Goal: Task Accomplishment & Management: Manage account settings

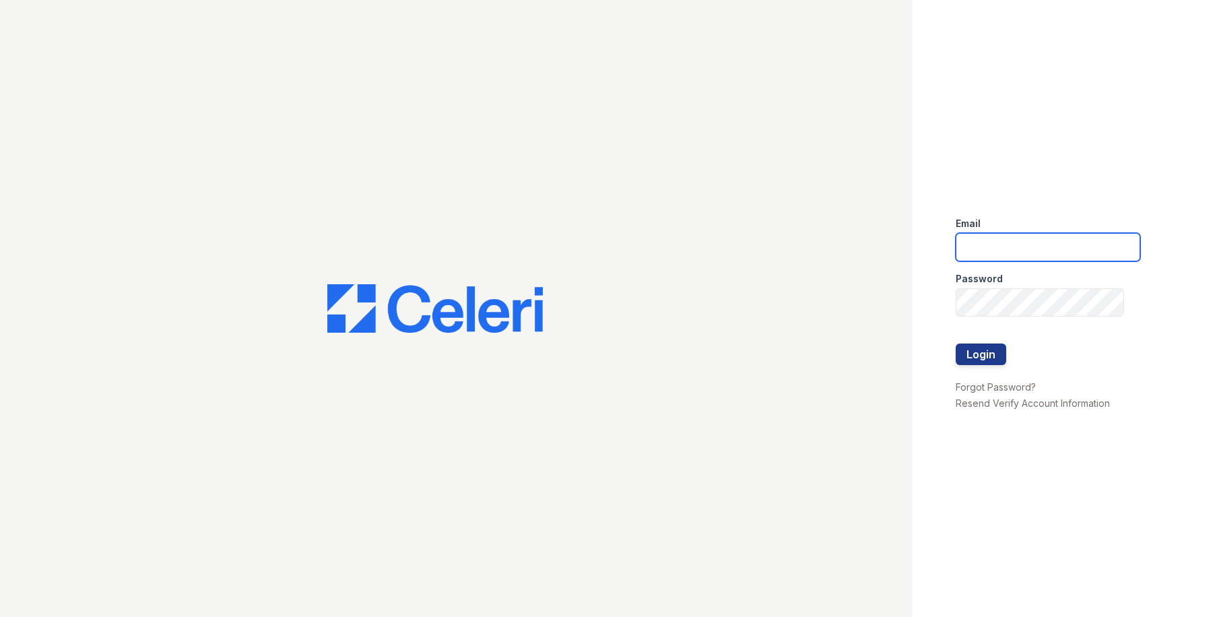
click at [989, 248] on input "email" at bounding box center [1048, 247] width 185 height 28
type input "owilliams@trinity-pm.com"
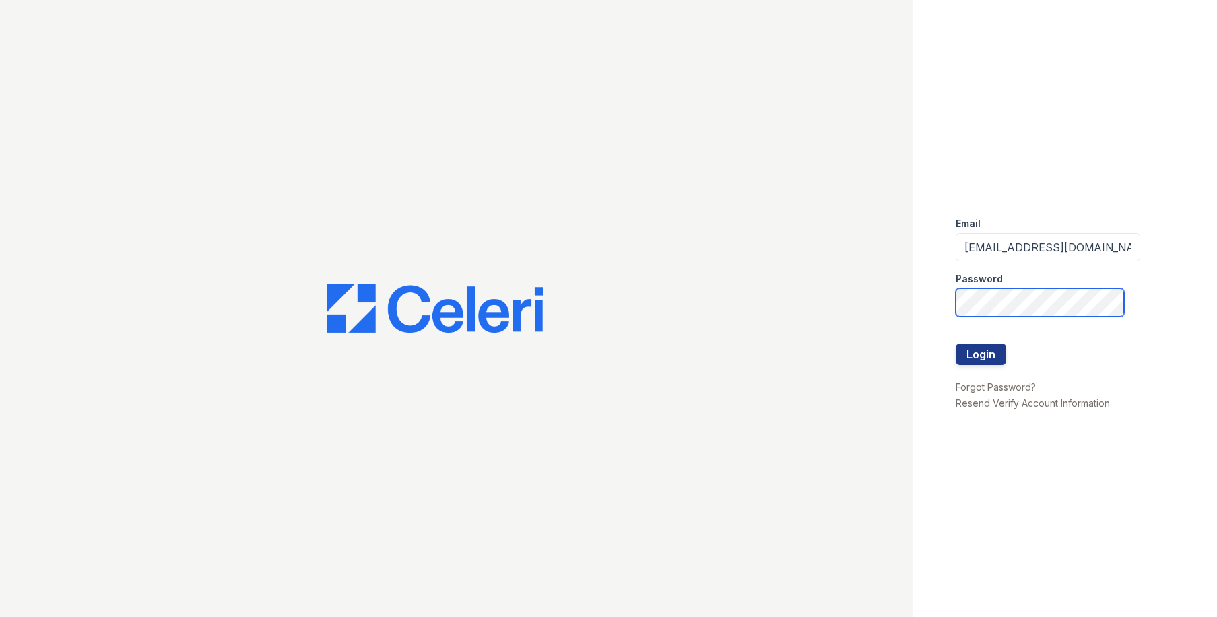
click at [956, 344] on button "Login" at bounding box center [981, 355] width 51 height 22
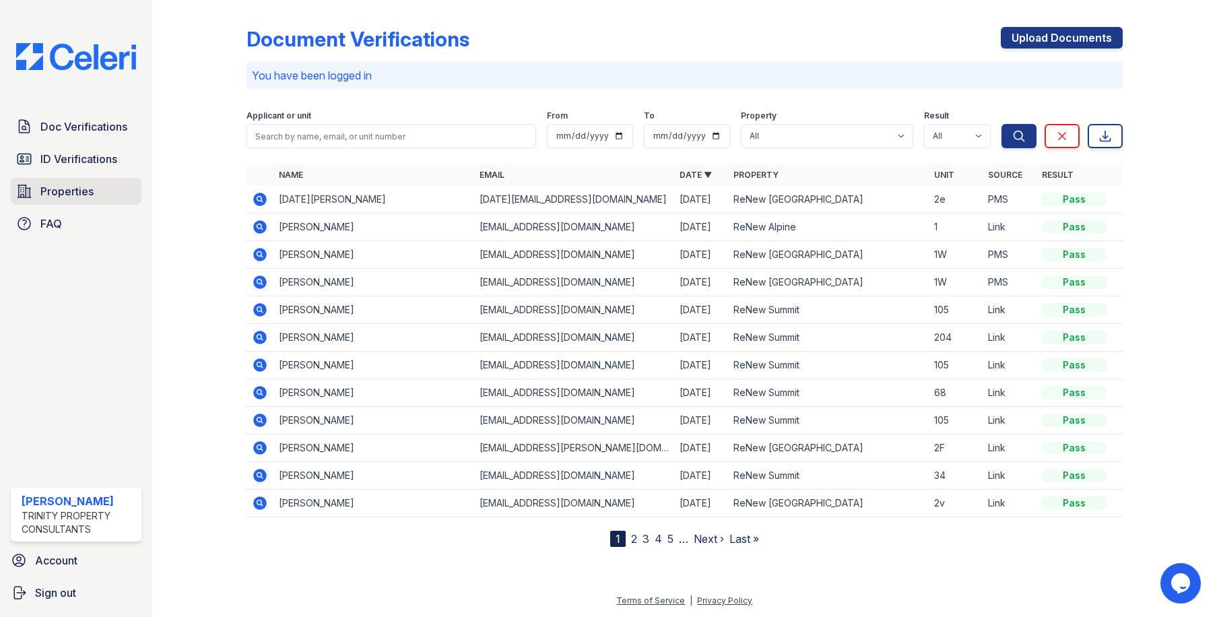
click at [57, 188] on span "Properties" at bounding box center [66, 191] width 53 height 16
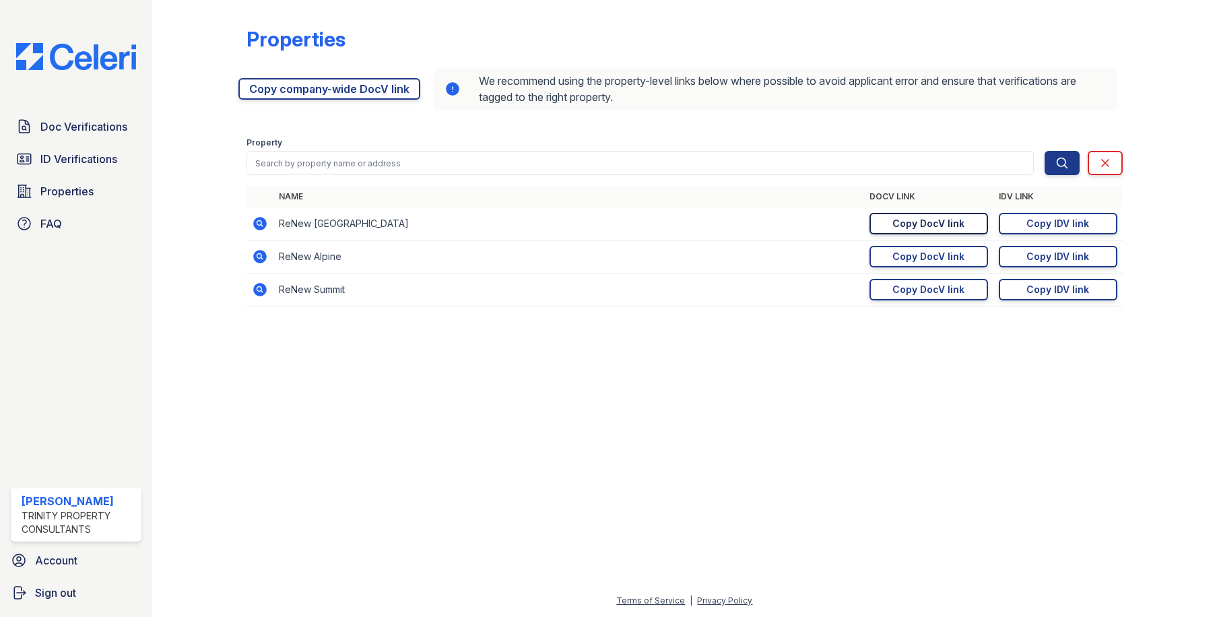
click at [924, 224] on div "Copy DocV link" at bounding box center [929, 223] width 72 height 13
click at [86, 162] on span "ID Verifications" at bounding box center [78, 159] width 77 height 16
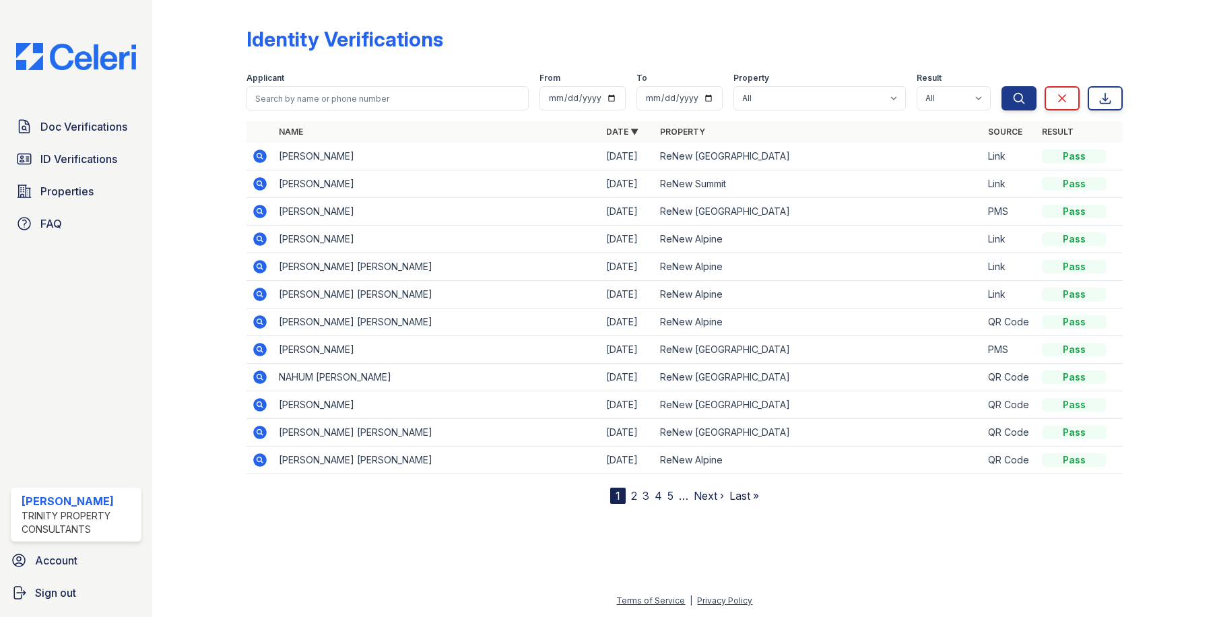
click at [257, 208] on icon at bounding box center [260, 211] width 13 height 13
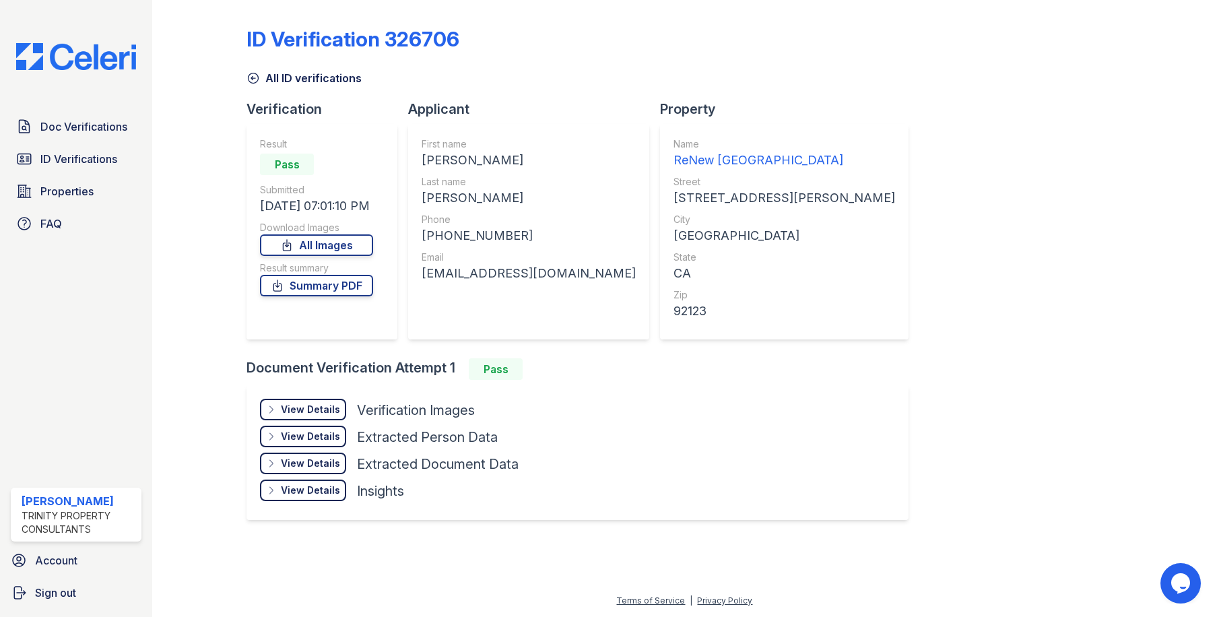
click at [340, 407] on div "View Details" at bounding box center [310, 409] width 59 height 13
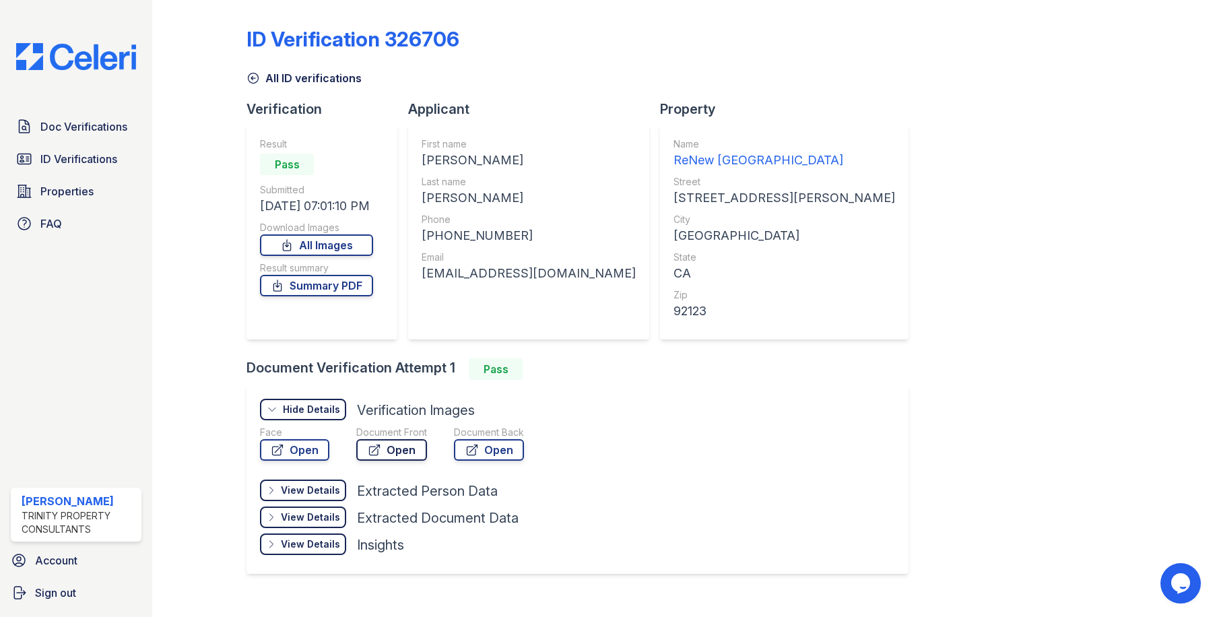
click at [393, 454] on link "Open" at bounding box center [391, 450] width 71 height 22
click at [273, 447] on icon at bounding box center [278, 450] width 10 height 10
click at [872, 262] on div "ID Verification 326706 All ID verifications Verification Result Pass Submitted …" at bounding box center [685, 298] width 876 height 587
click at [85, 136] on link "Doc Verifications" at bounding box center [76, 126] width 131 height 27
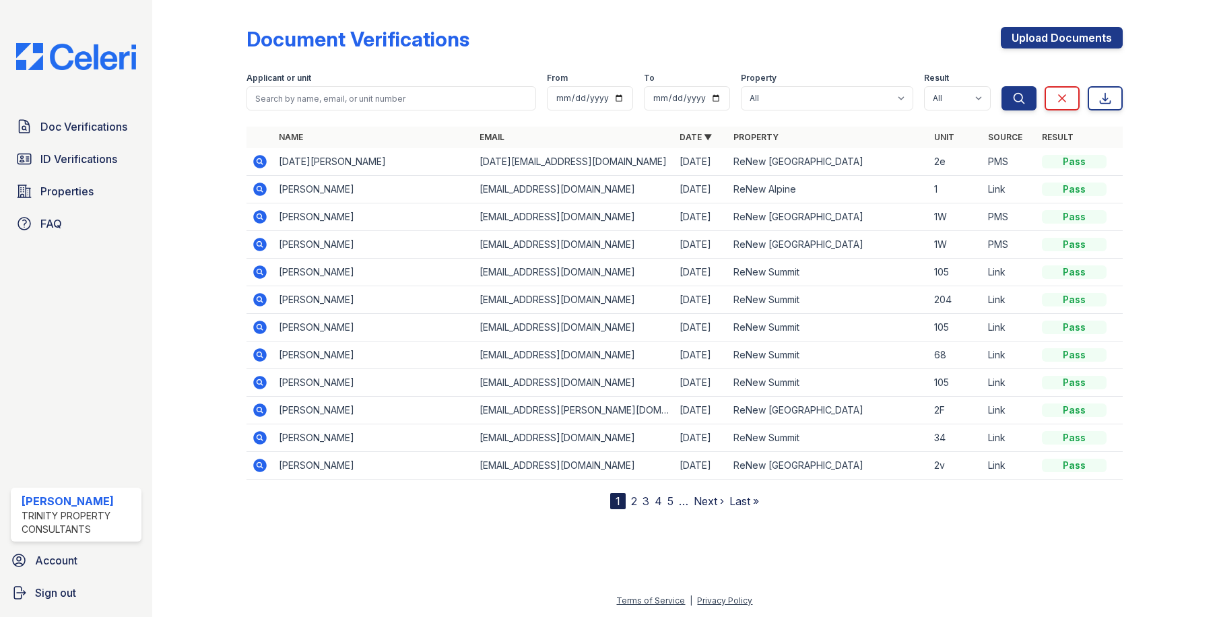
click at [259, 162] on icon at bounding box center [259, 160] width 3 height 3
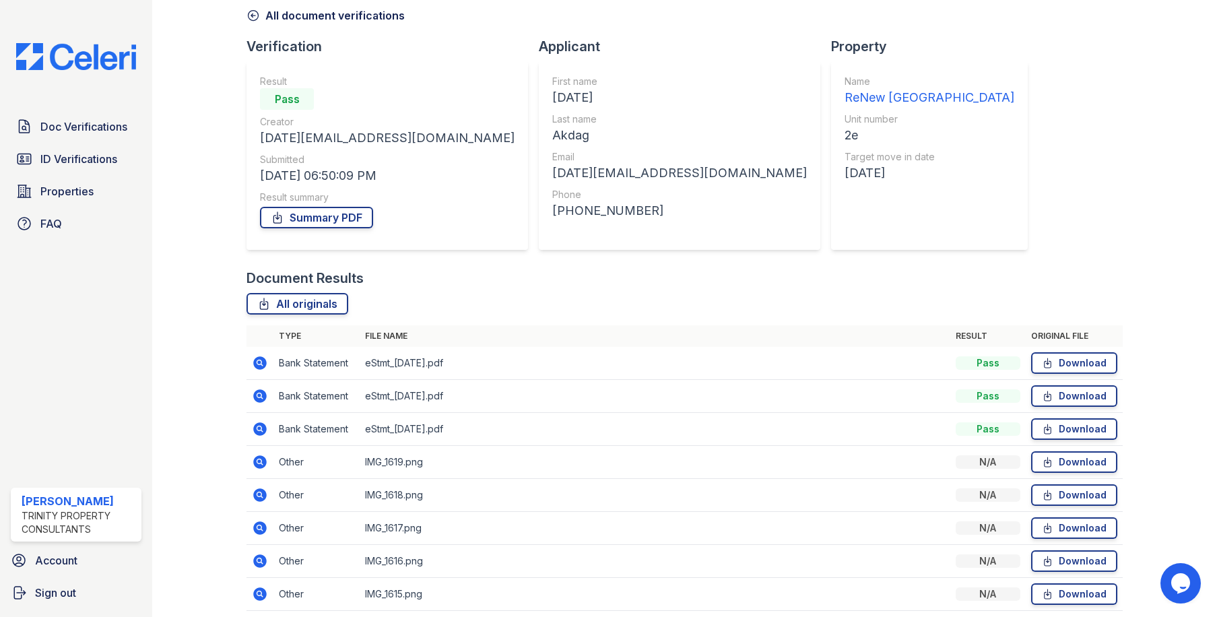
scroll to position [116, 0]
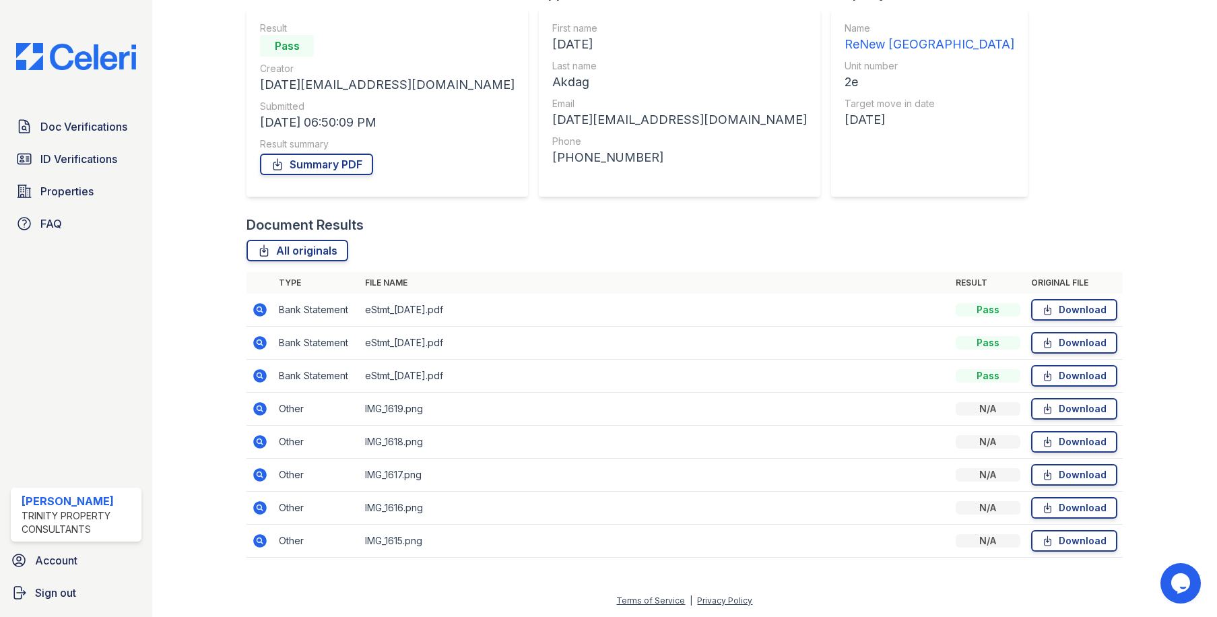
click at [259, 404] on icon at bounding box center [260, 408] width 13 height 13
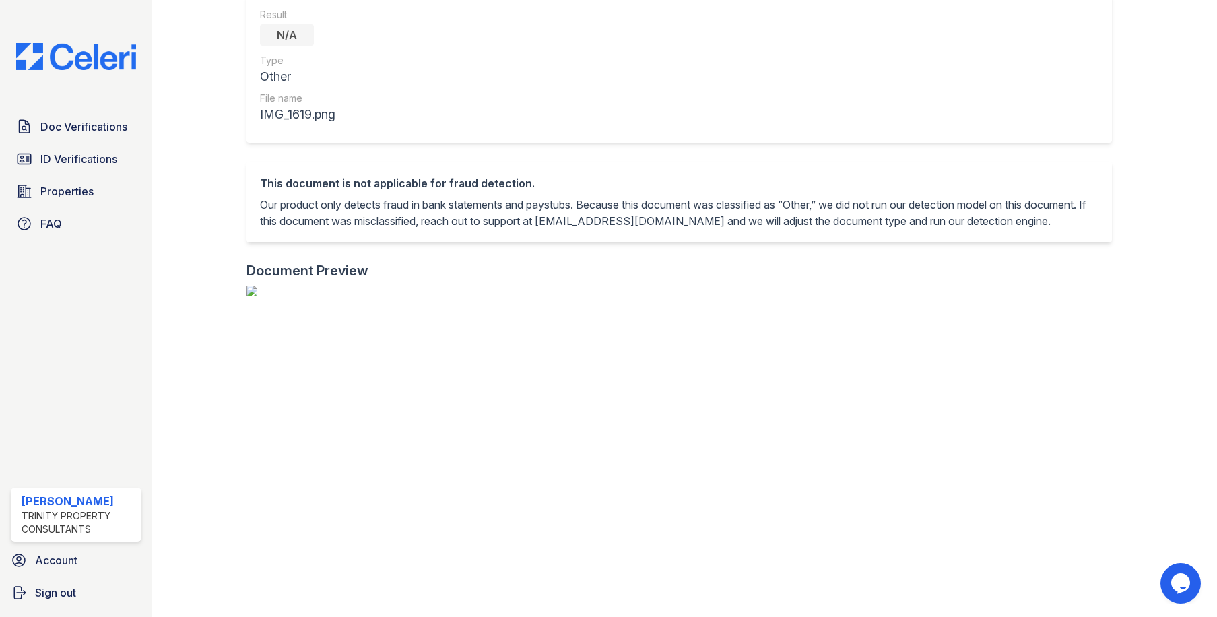
scroll to position [67, 0]
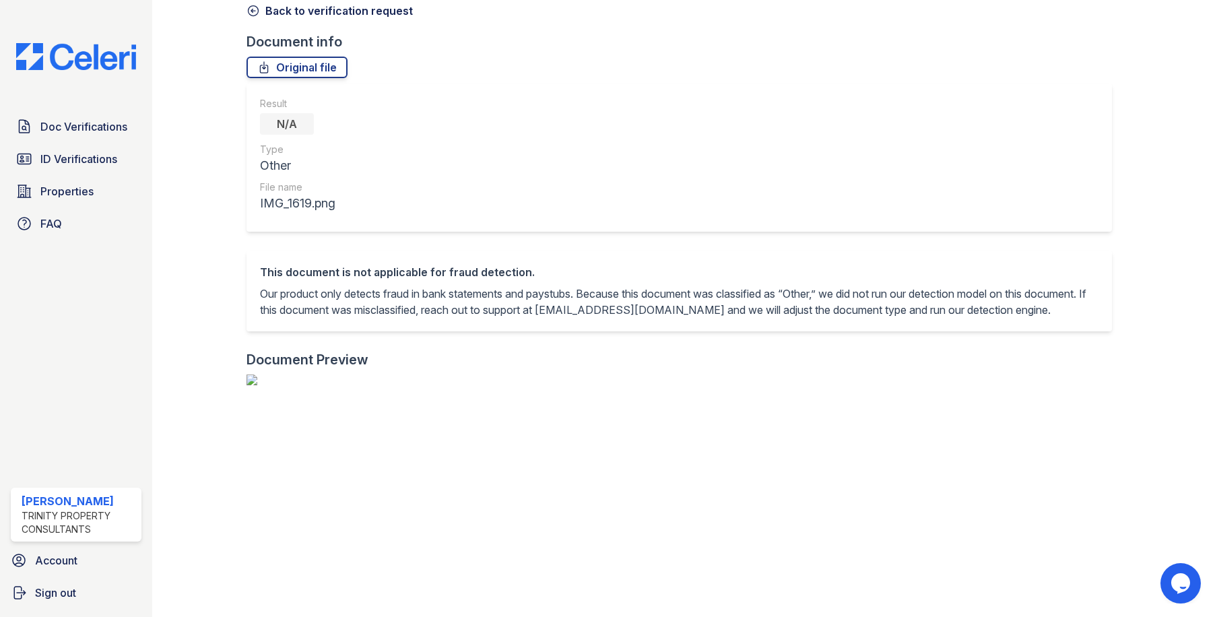
click at [251, 11] on icon at bounding box center [254, 11] width 10 height 10
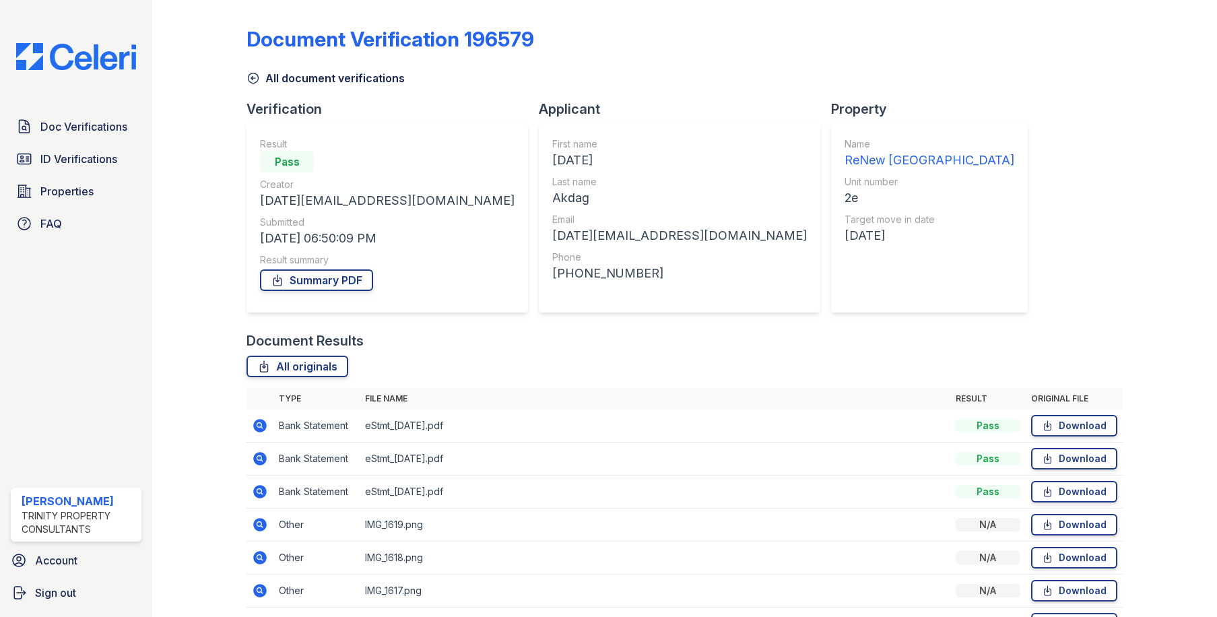
click at [259, 557] on icon at bounding box center [259, 556] width 3 height 3
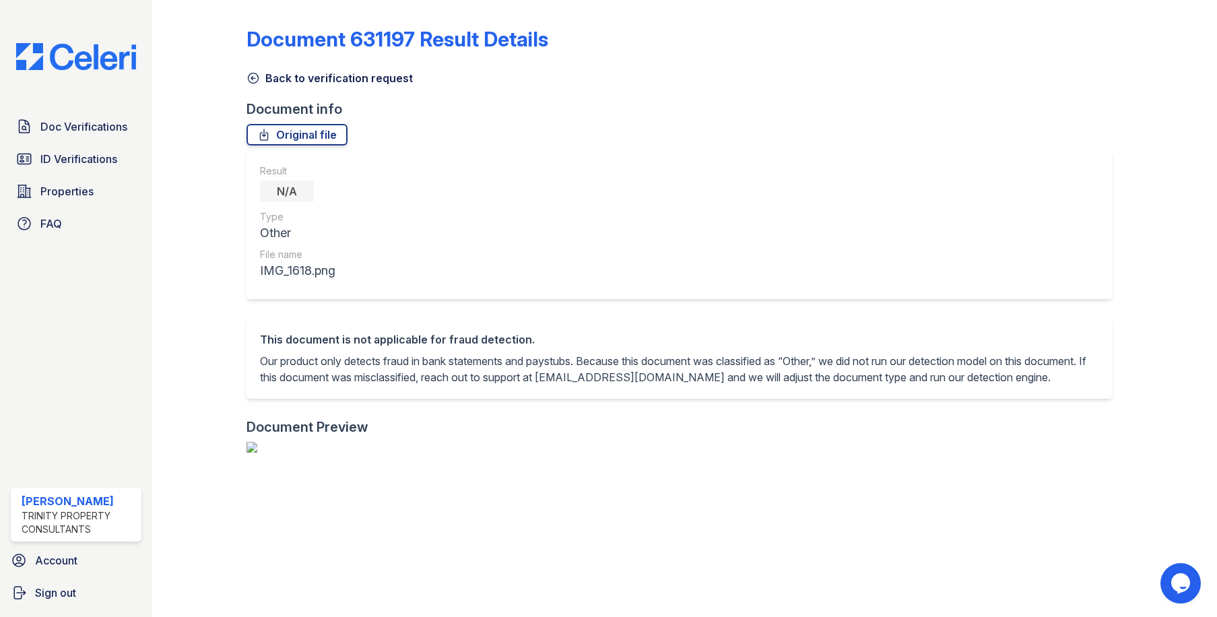
click at [249, 79] on icon at bounding box center [254, 78] width 10 height 10
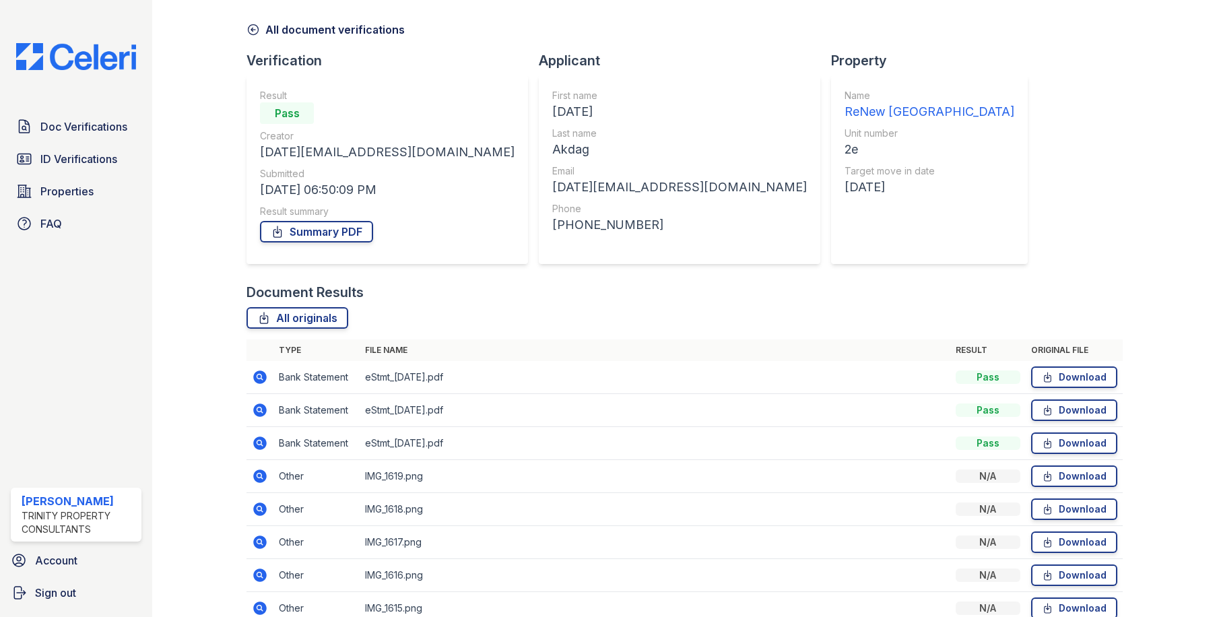
scroll to position [116, 0]
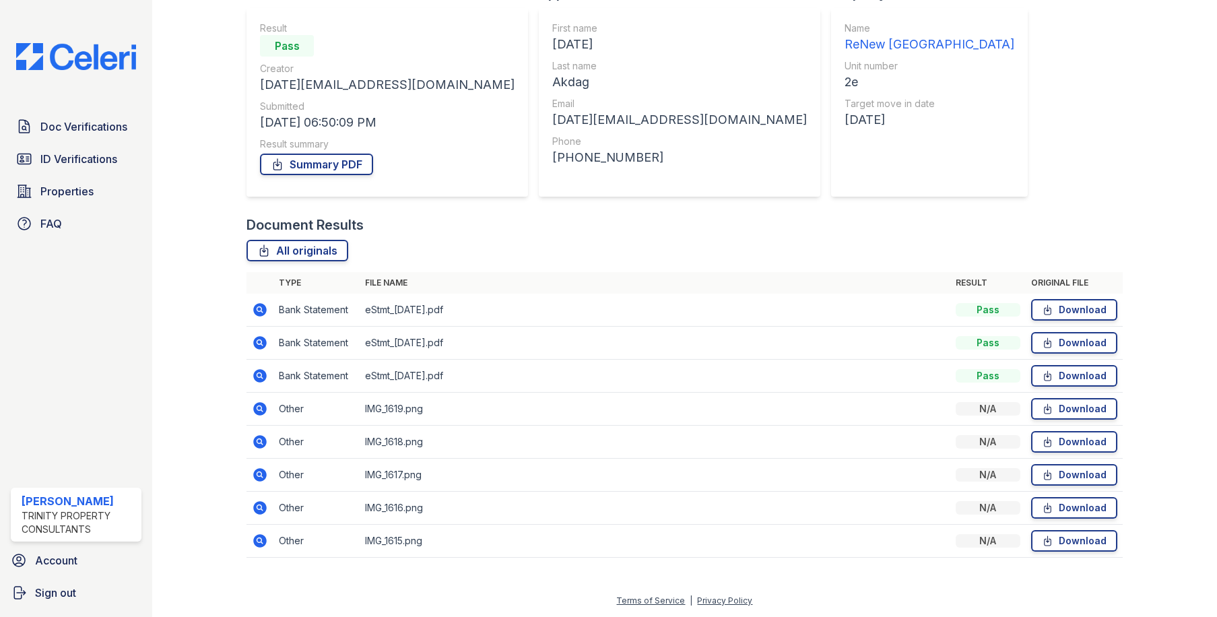
click at [258, 342] on icon at bounding box center [259, 341] width 3 height 3
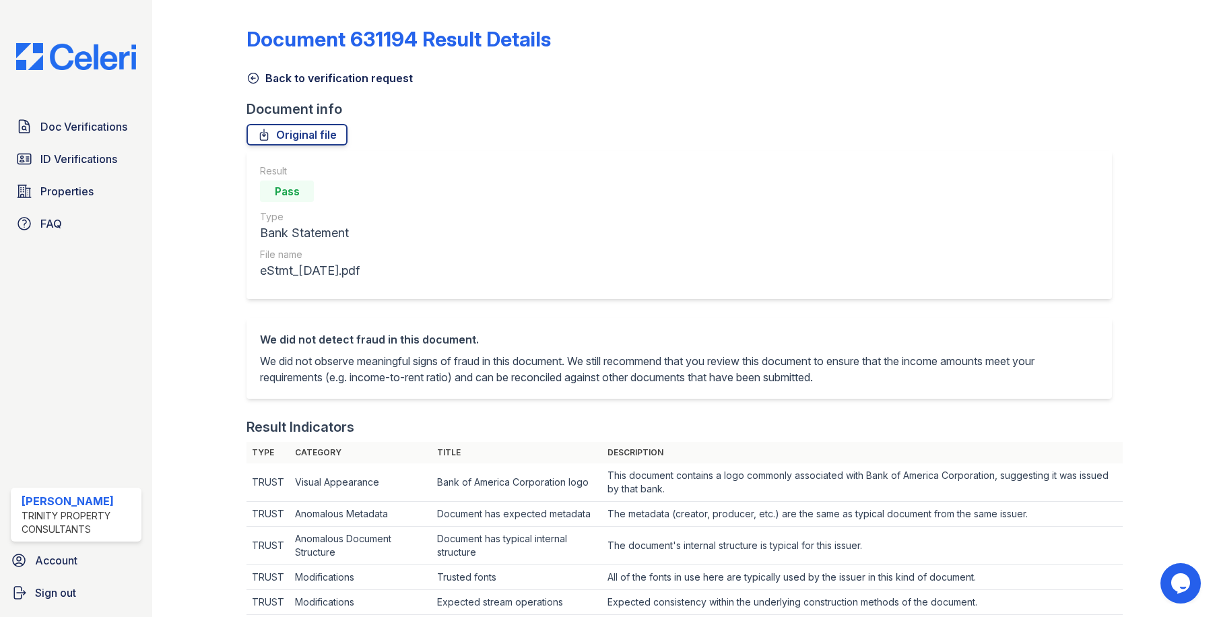
click at [256, 77] on icon at bounding box center [253, 77] width 13 height 13
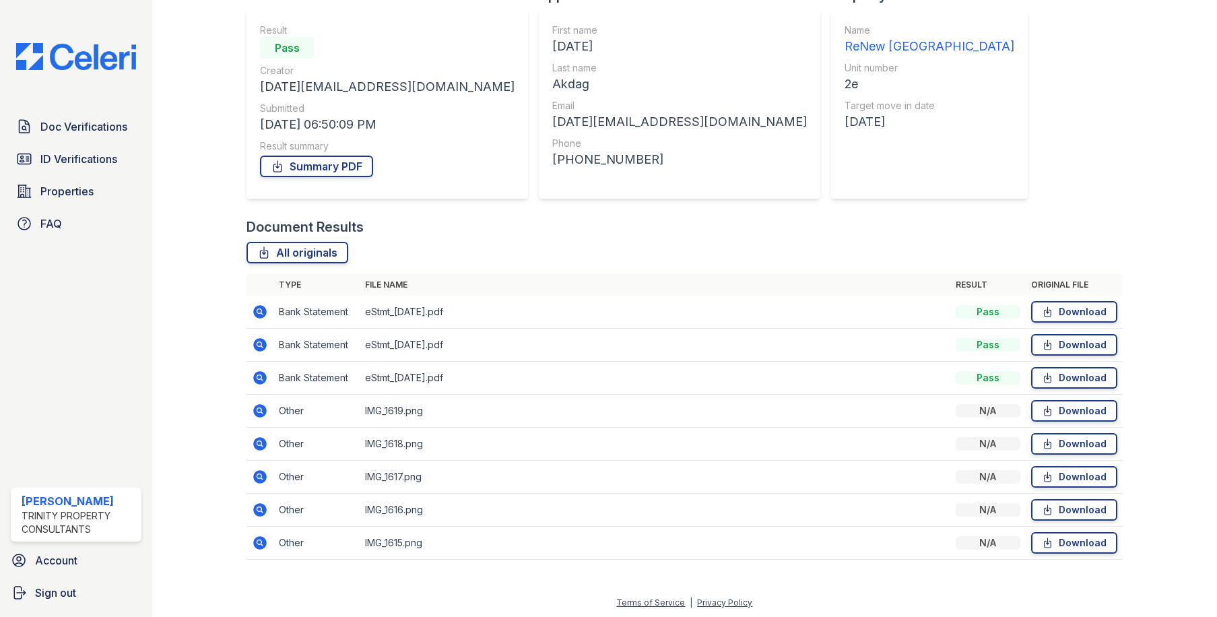
scroll to position [116, 0]
click at [255, 408] on icon at bounding box center [260, 408] width 13 height 13
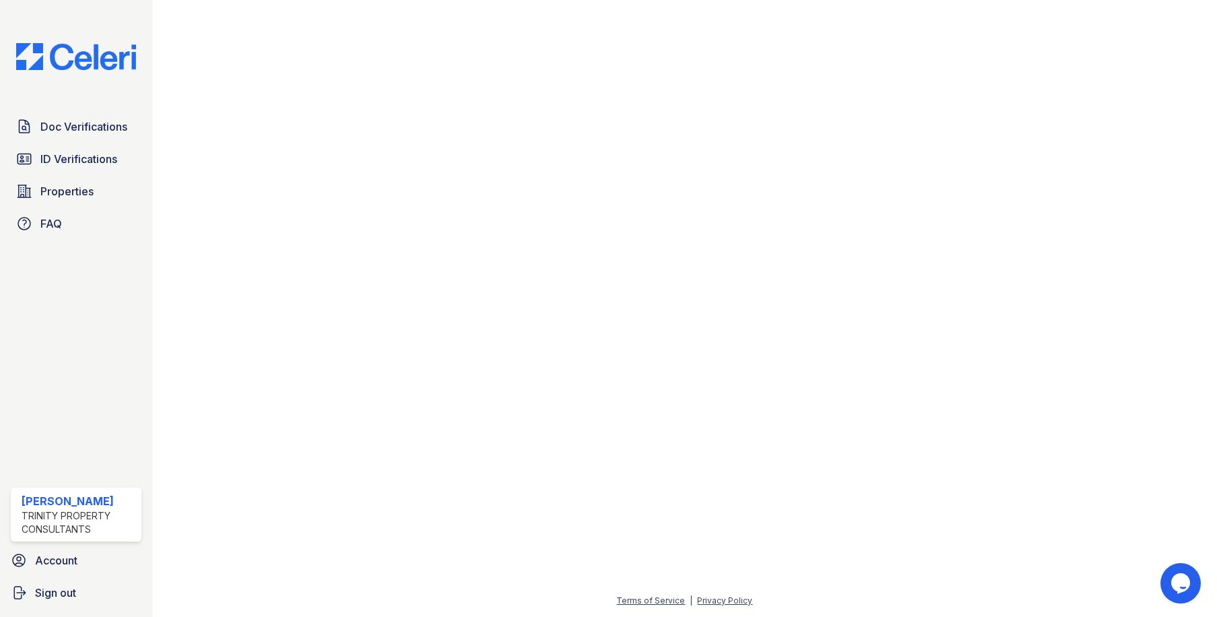
scroll to position [67, 0]
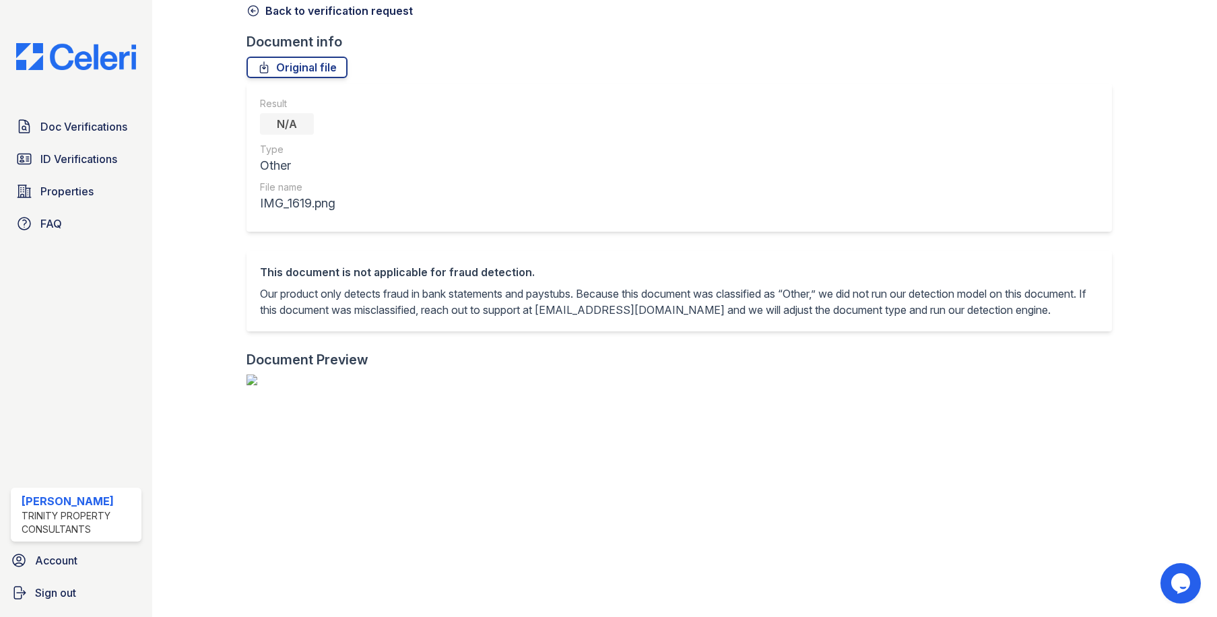
click at [251, 5] on icon at bounding box center [253, 10] width 13 height 13
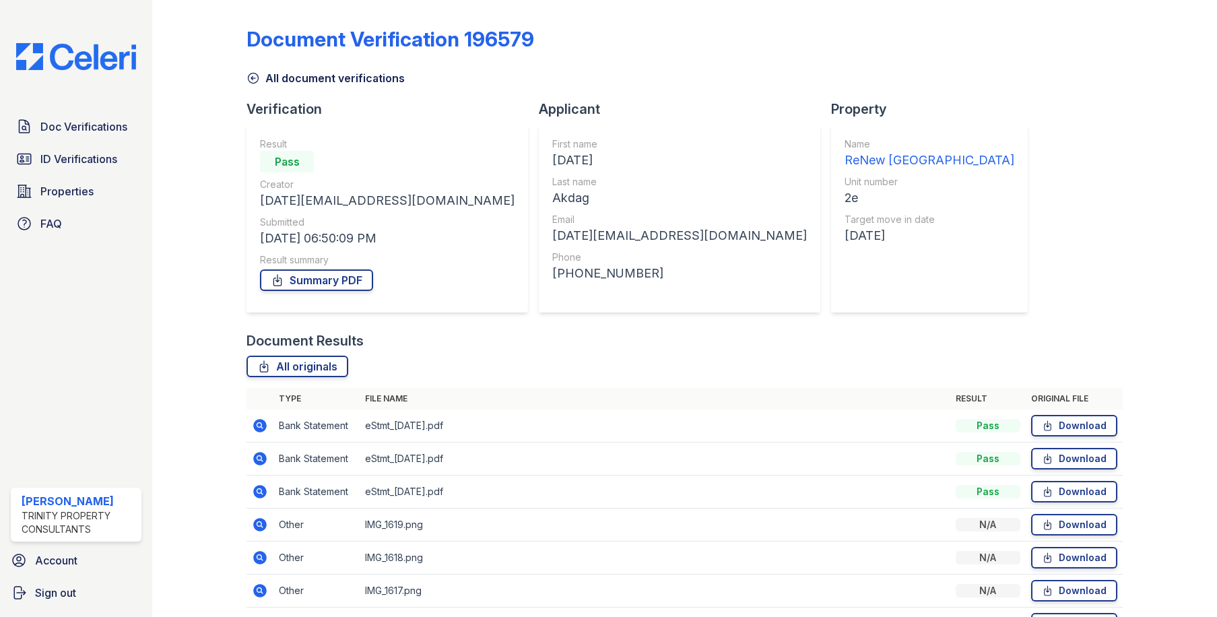
click at [261, 459] on icon at bounding box center [260, 458] width 13 height 13
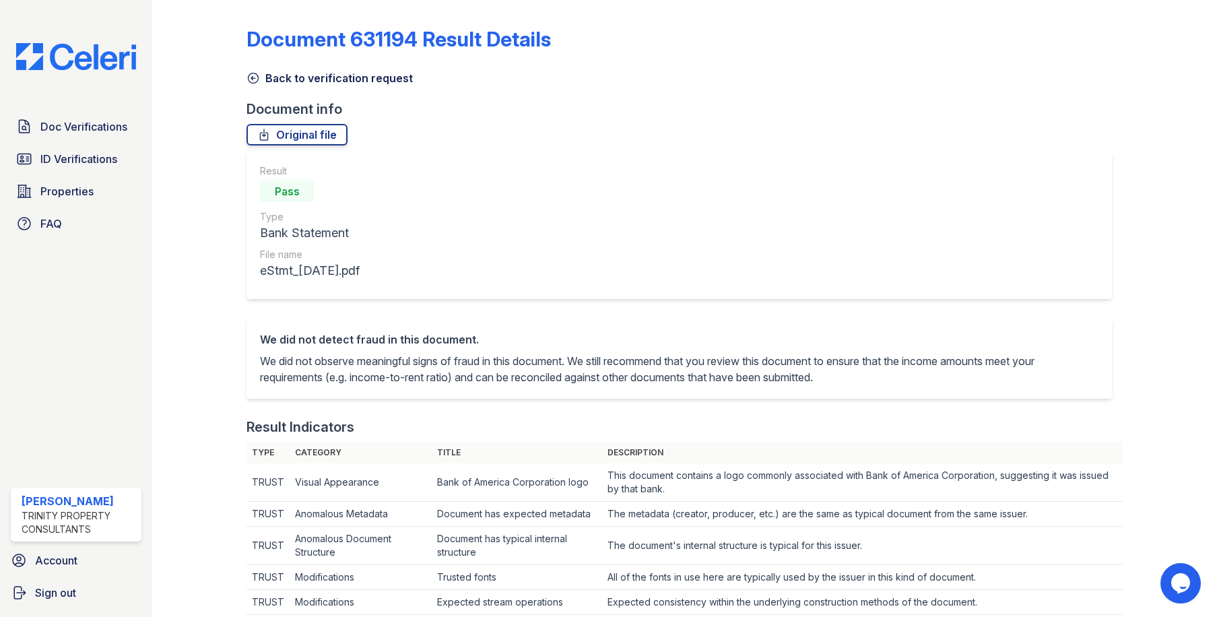
click at [252, 77] on icon at bounding box center [254, 78] width 10 height 10
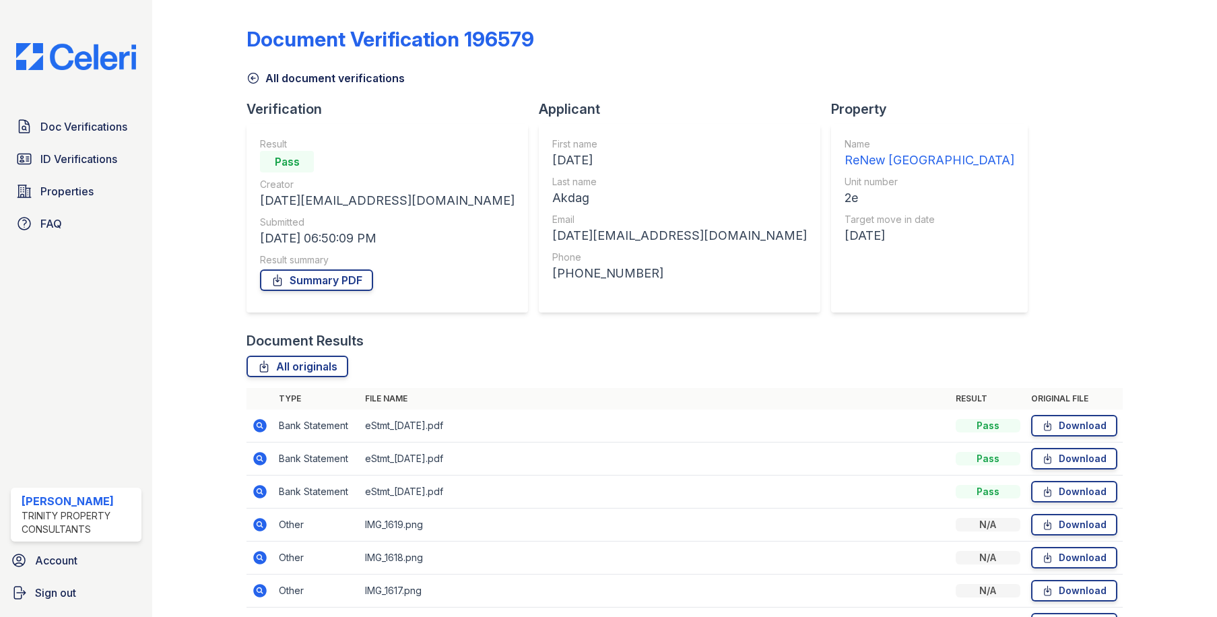
click at [258, 426] on icon at bounding box center [259, 424] width 3 height 3
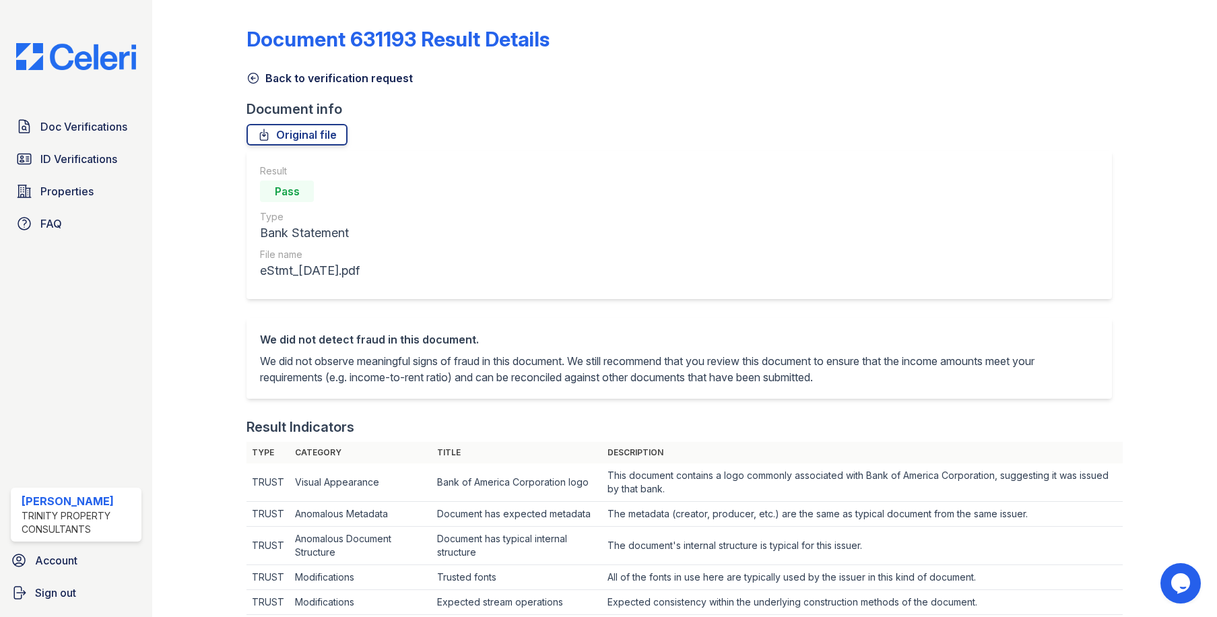
click at [253, 73] on icon at bounding box center [254, 78] width 10 height 10
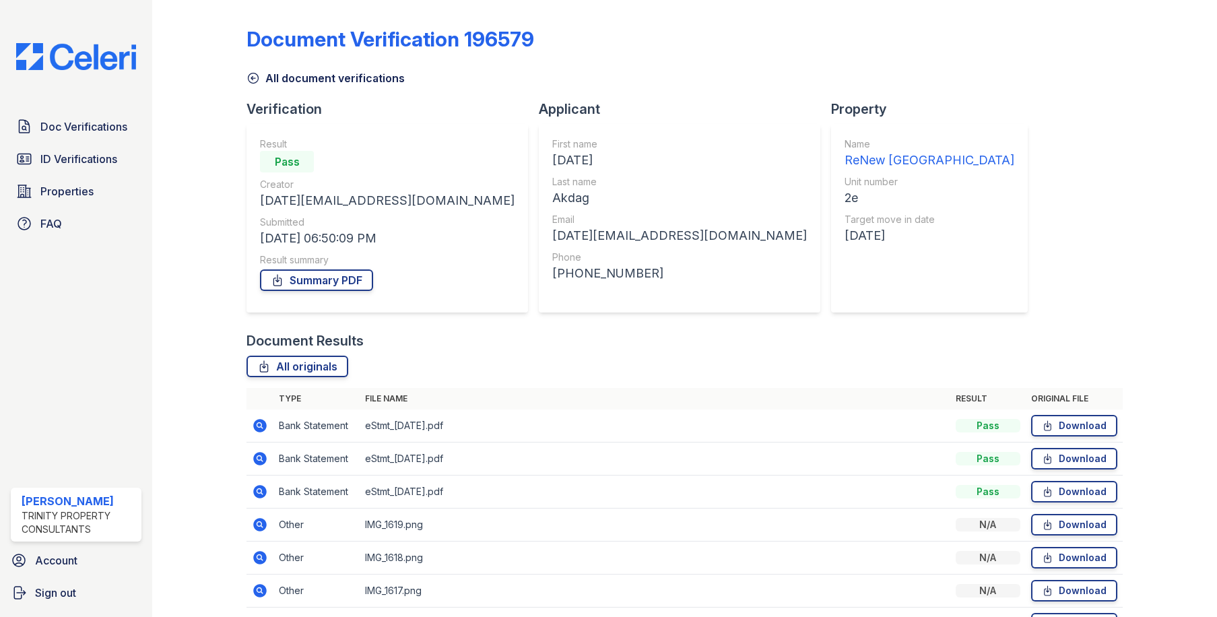
scroll to position [67, 0]
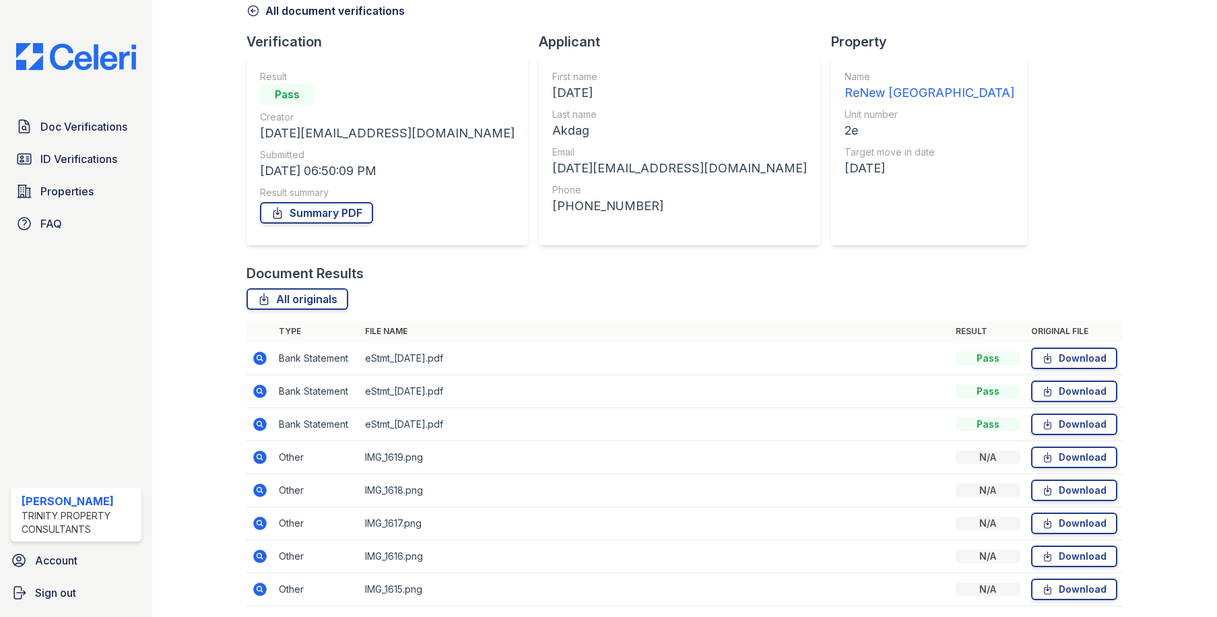
click at [263, 422] on icon at bounding box center [260, 424] width 13 height 13
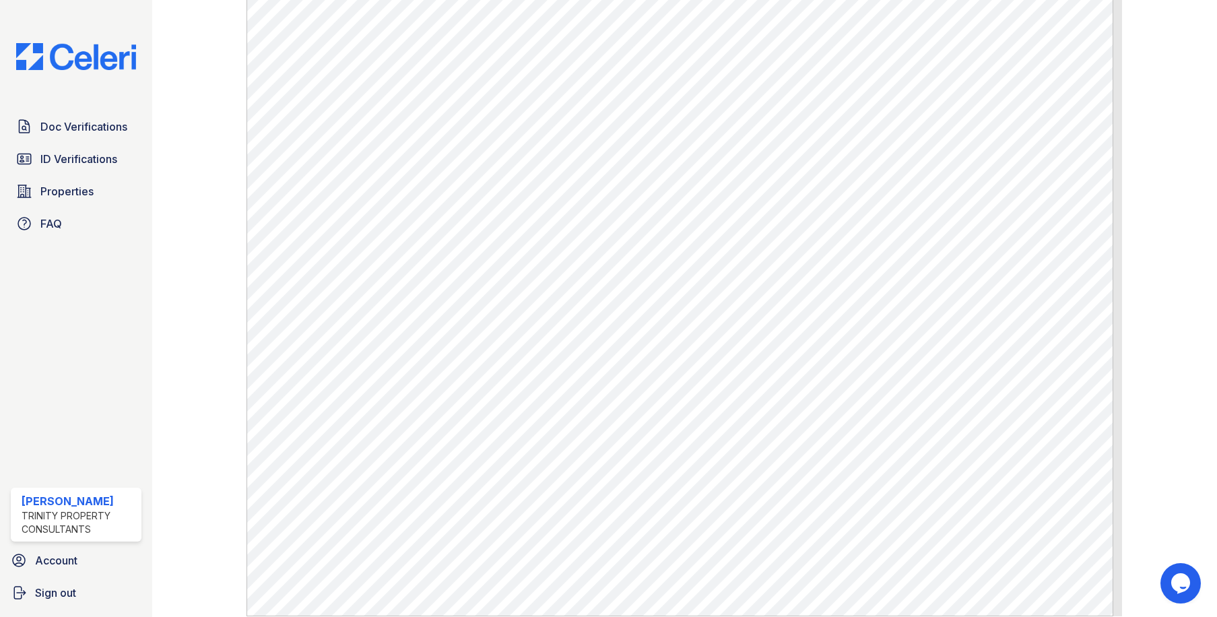
scroll to position [606, 0]
click at [1134, 251] on div at bounding box center [1159, 31] width 73 height 1265
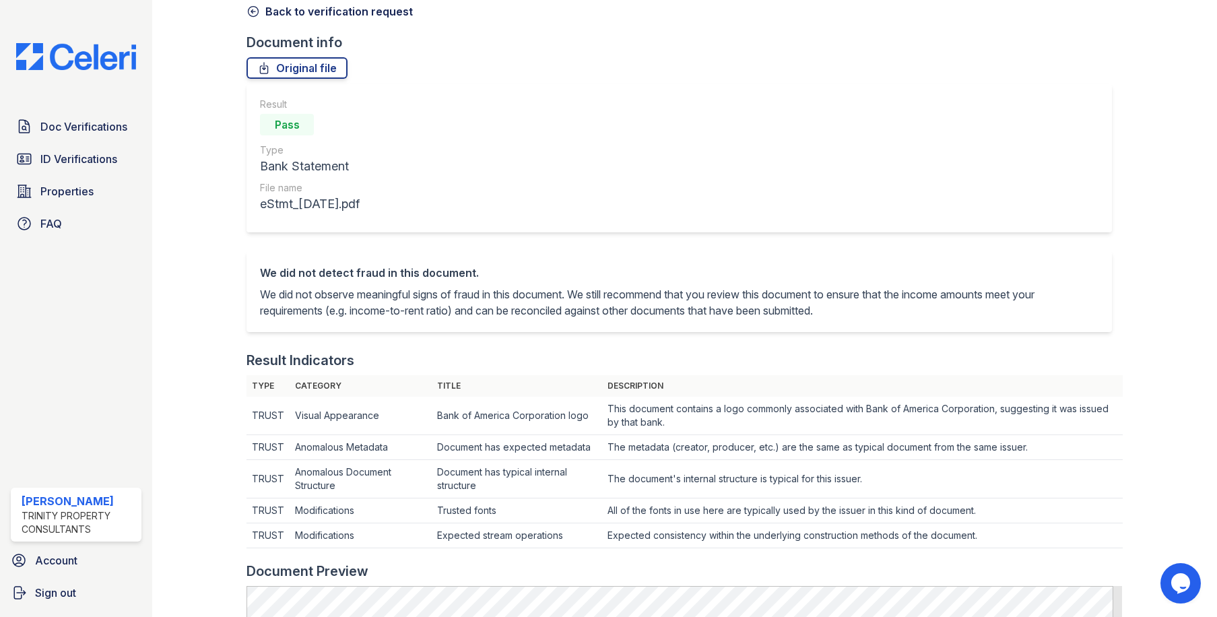
scroll to position [67, 0]
click at [251, 8] on icon at bounding box center [253, 10] width 13 height 13
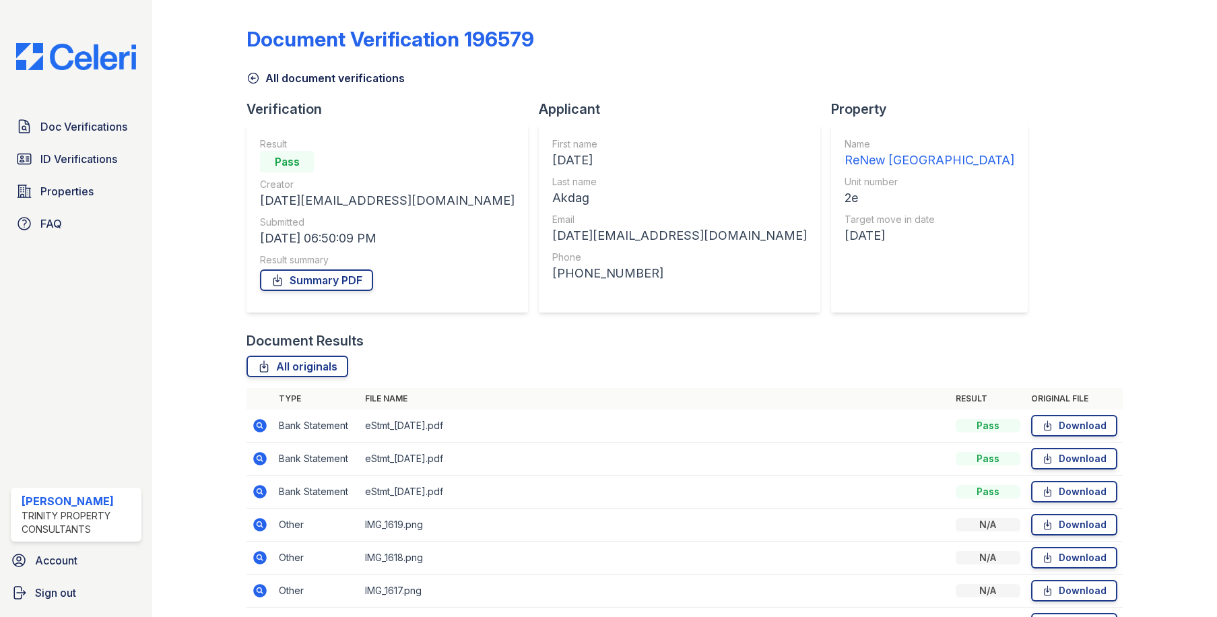
click at [254, 76] on icon at bounding box center [253, 77] width 13 height 13
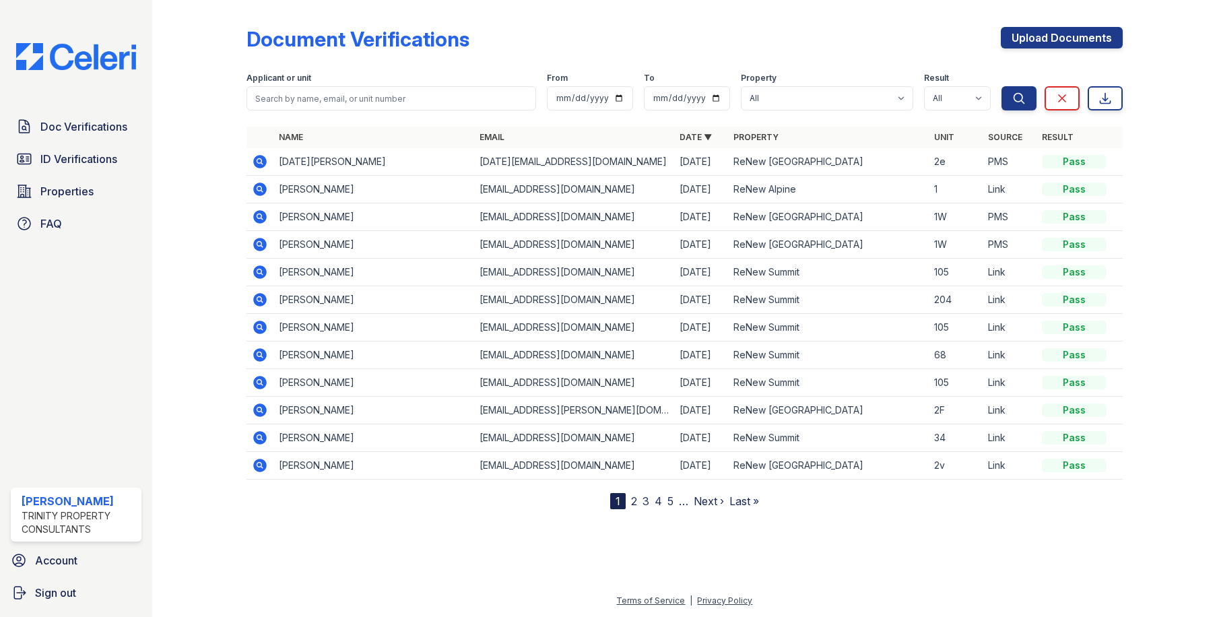
click at [261, 216] on icon at bounding box center [259, 215] width 3 height 3
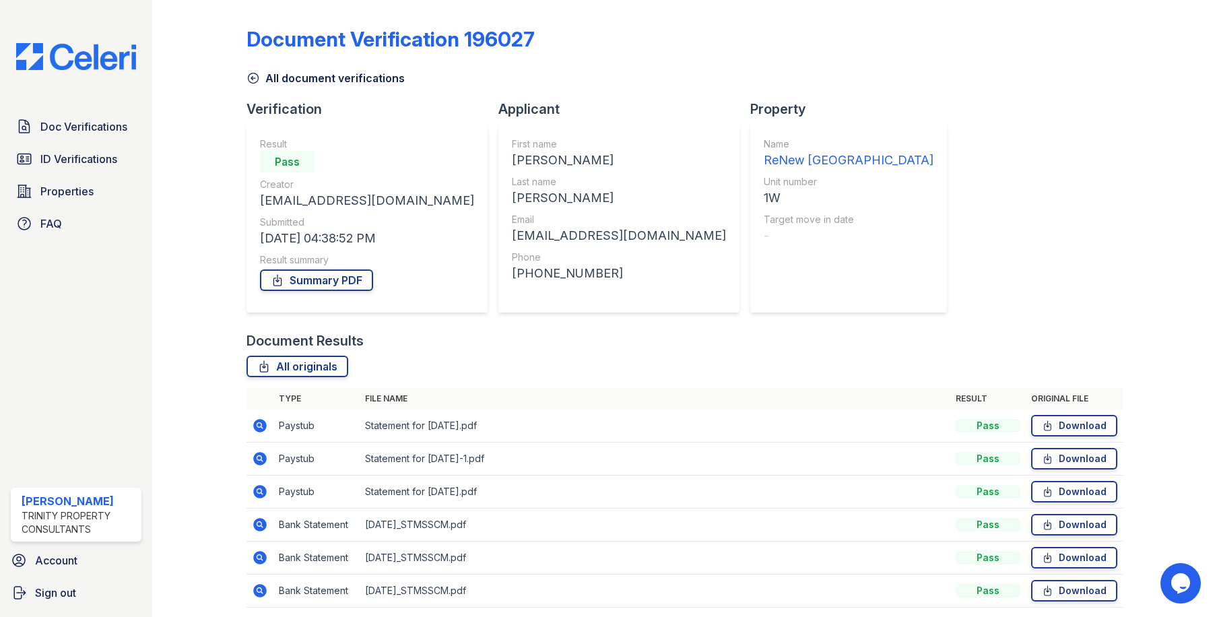
scroll to position [50, 0]
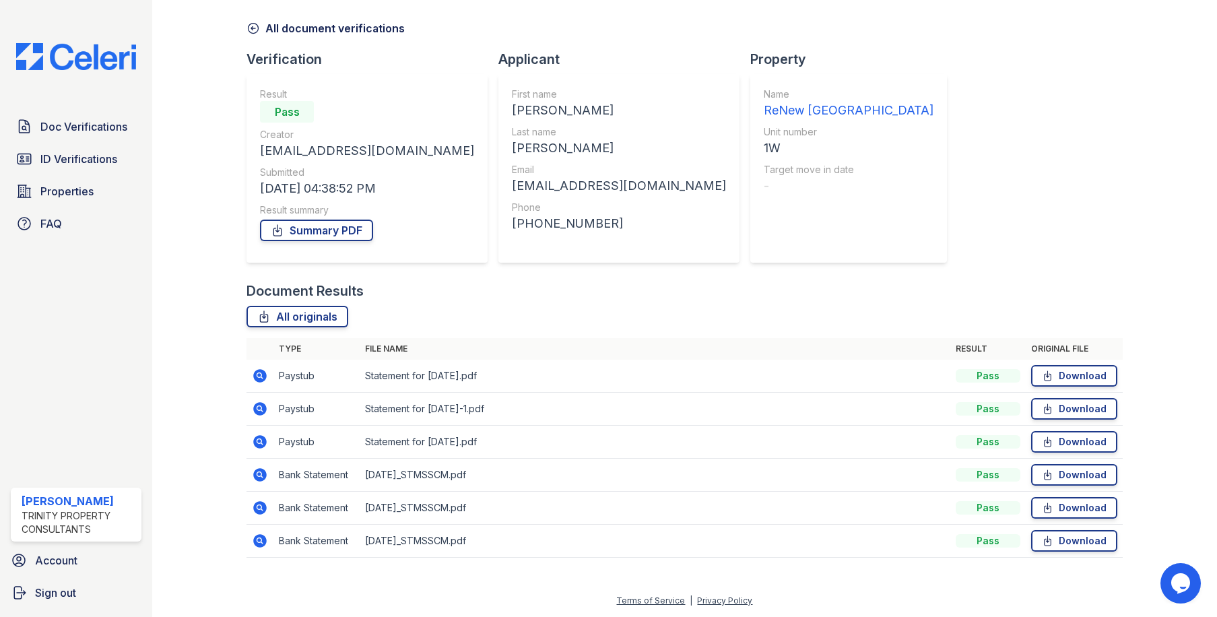
click at [261, 439] on icon at bounding box center [260, 441] width 13 height 13
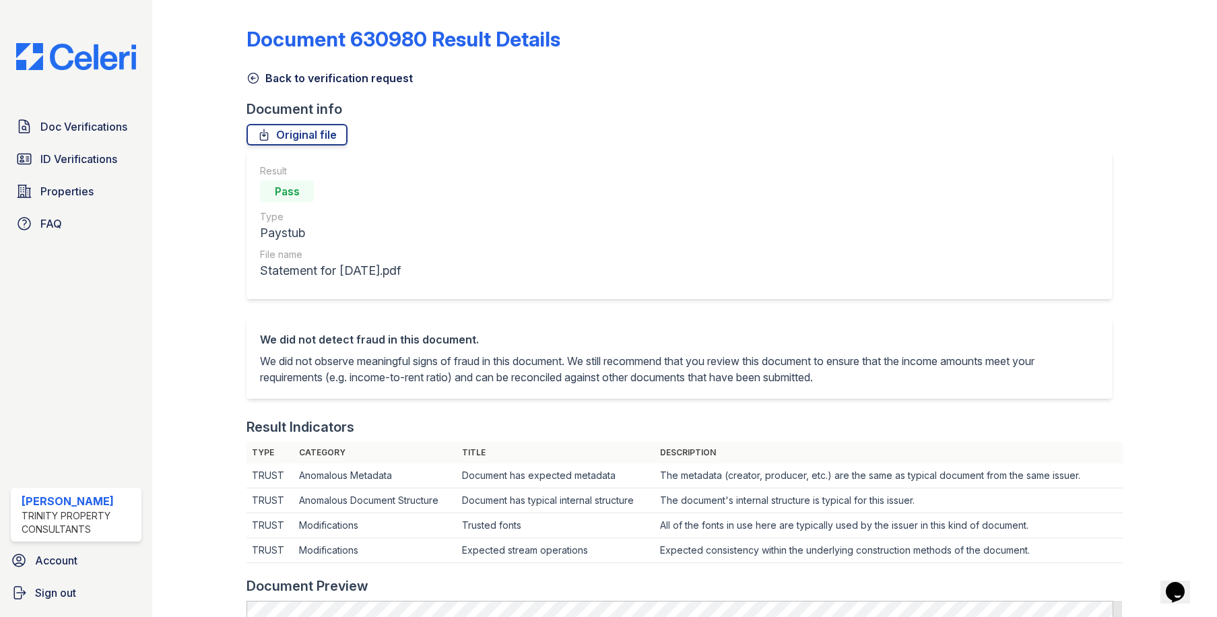
click at [253, 77] on icon at bounding box center [253, 77] width 13 height 13
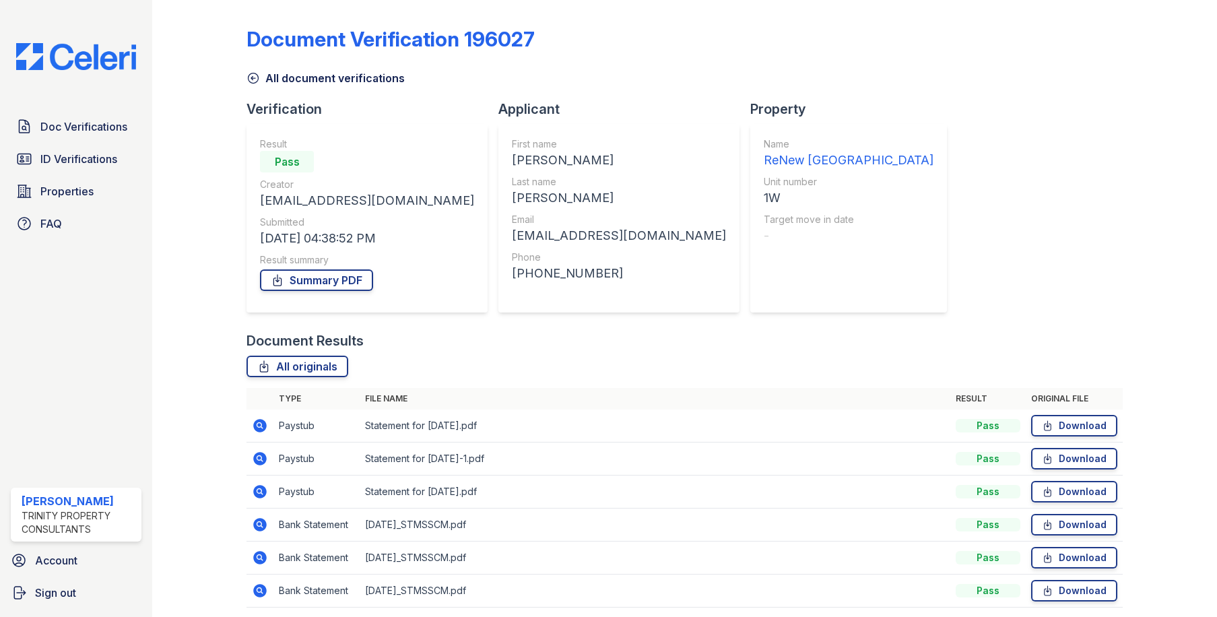
click at [260, 453] on icon at bounding box center [260, 458] width 13 height 13
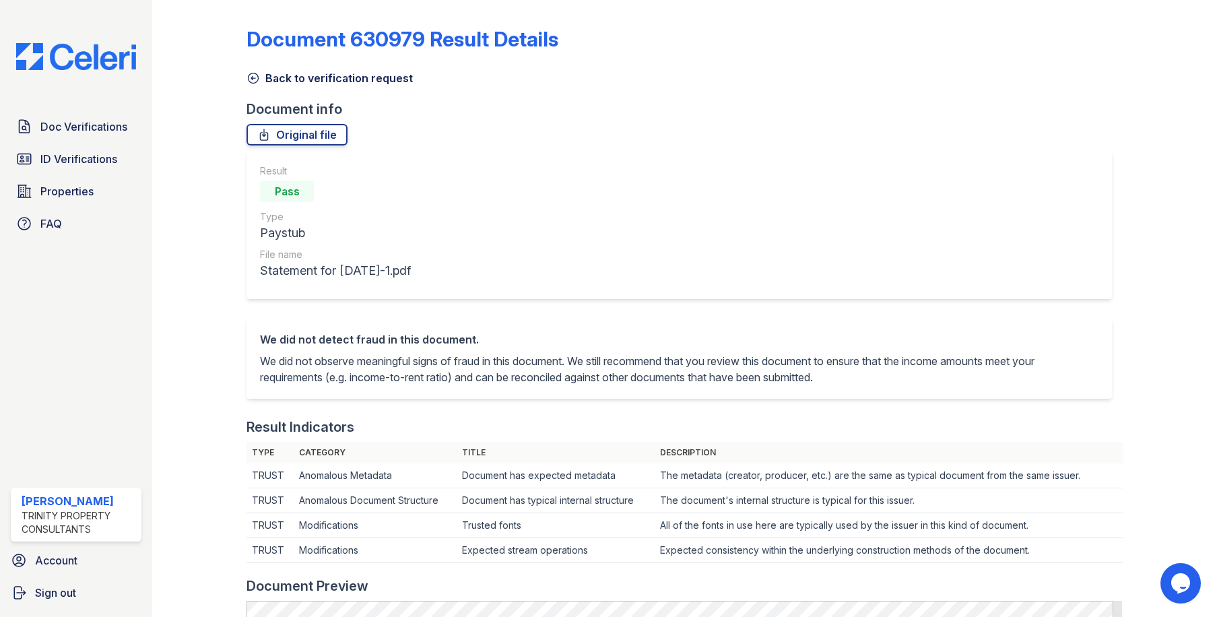
click at [252, 75] on icon at bounding box center [253, 77] width 13 height 13
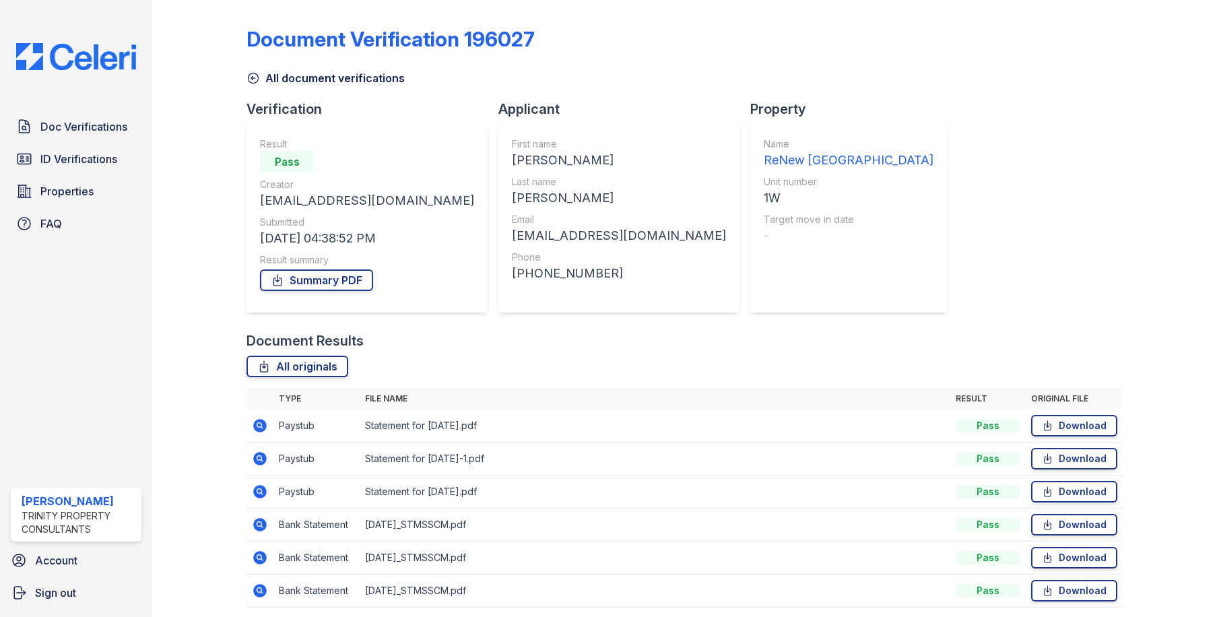
click at [253, 75] on icon at bounding box center [253, 77] width 13 height 13
